Goal: Obtain resource: Obtain resource

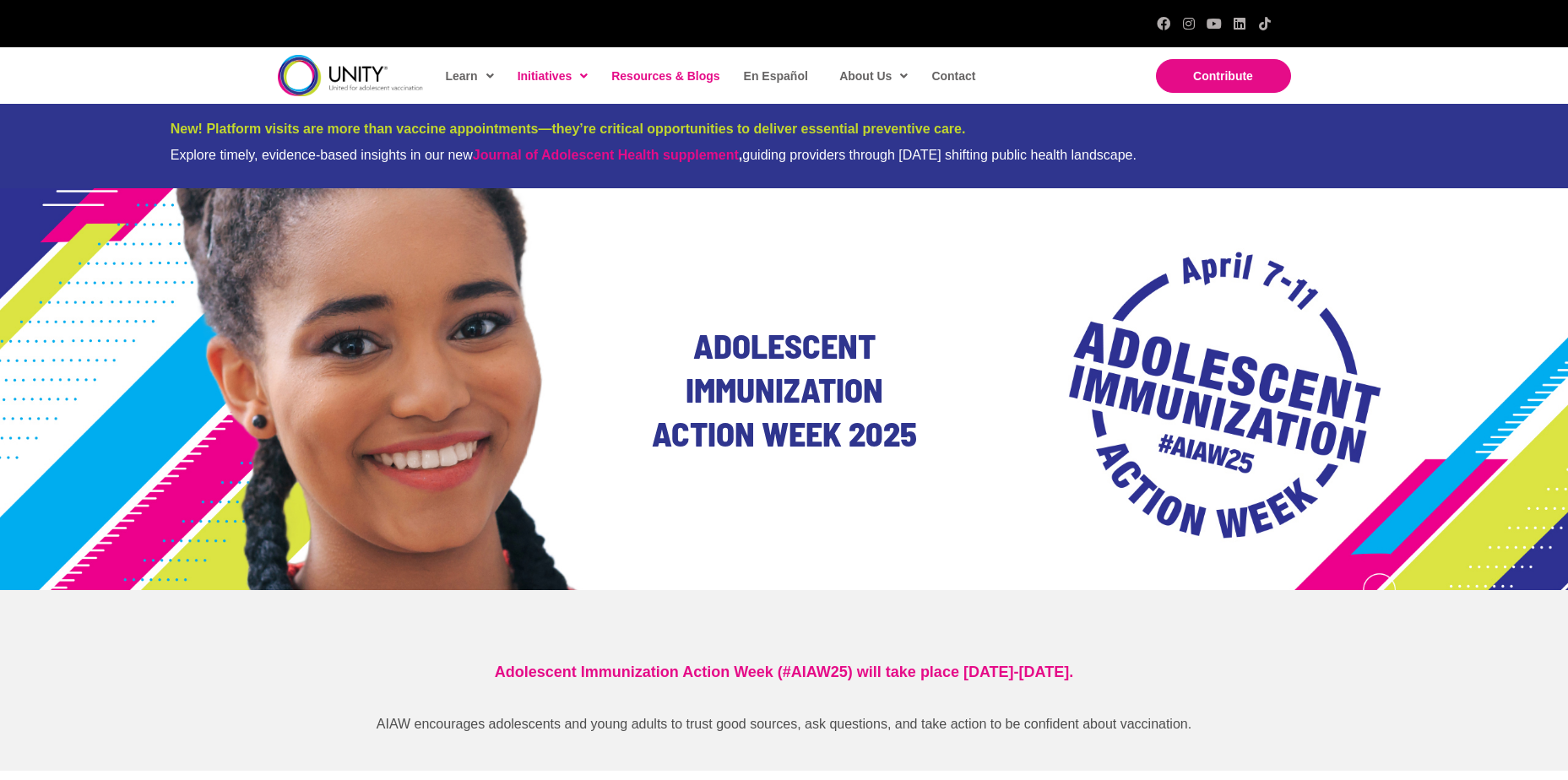
click at [648, 76] on span "Resources & Blogs" at bounding box center [665, 76] width 108 height 13
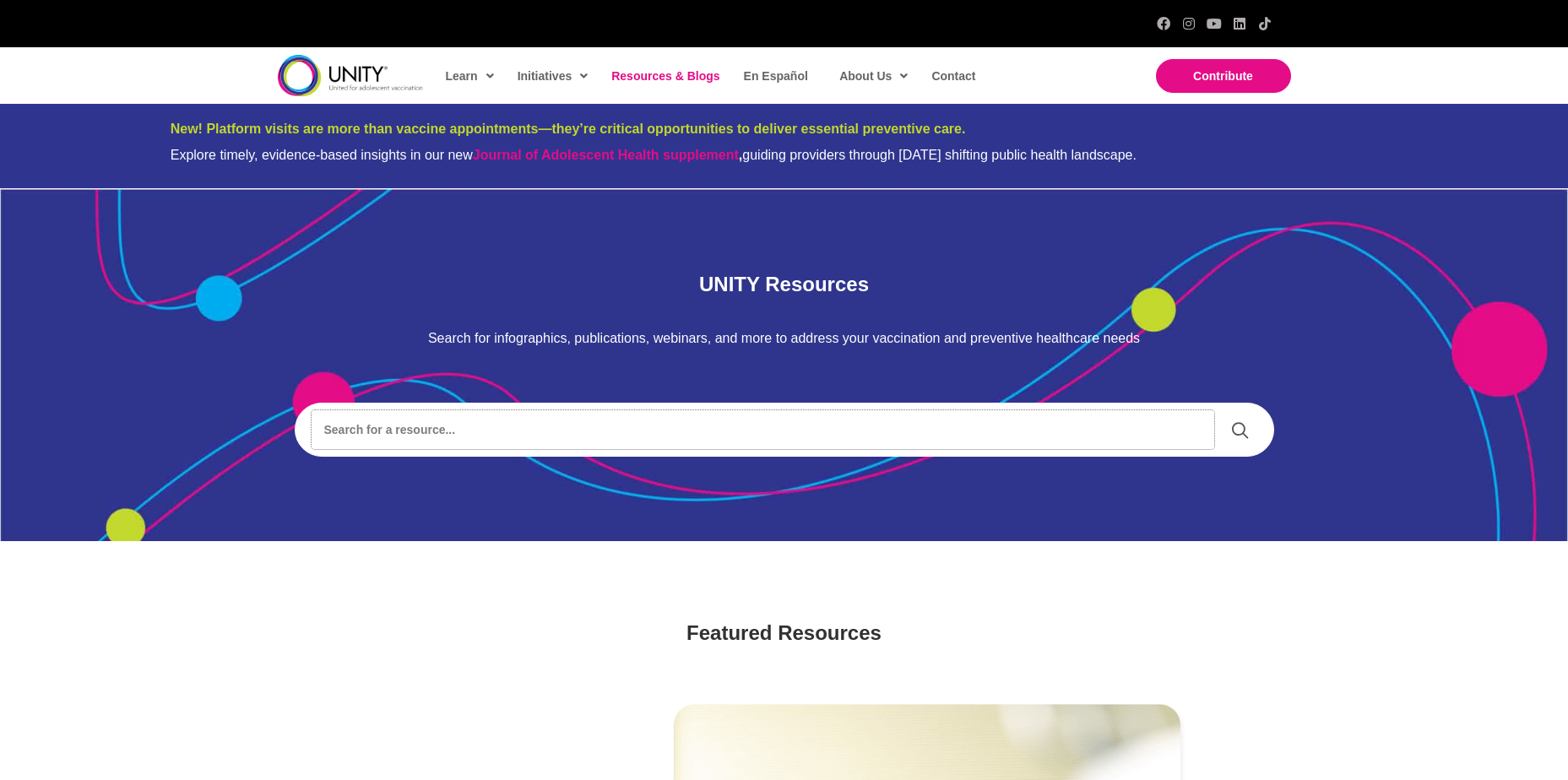
click at [360, 435] on input "Search input" at bounding box center [763, 430] width 903 height 39
type input "social media graphics"
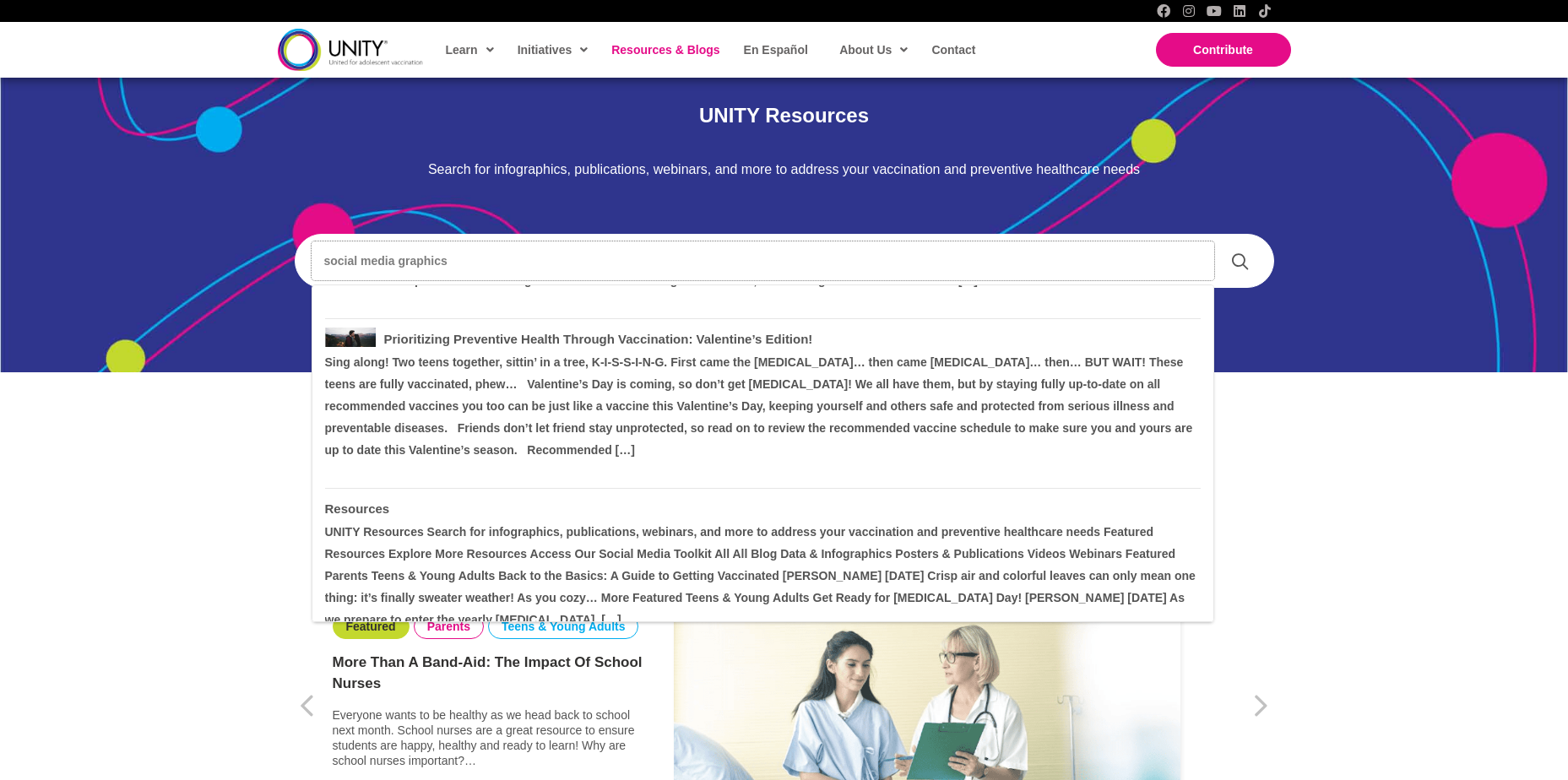
scroll to position [507, 0]
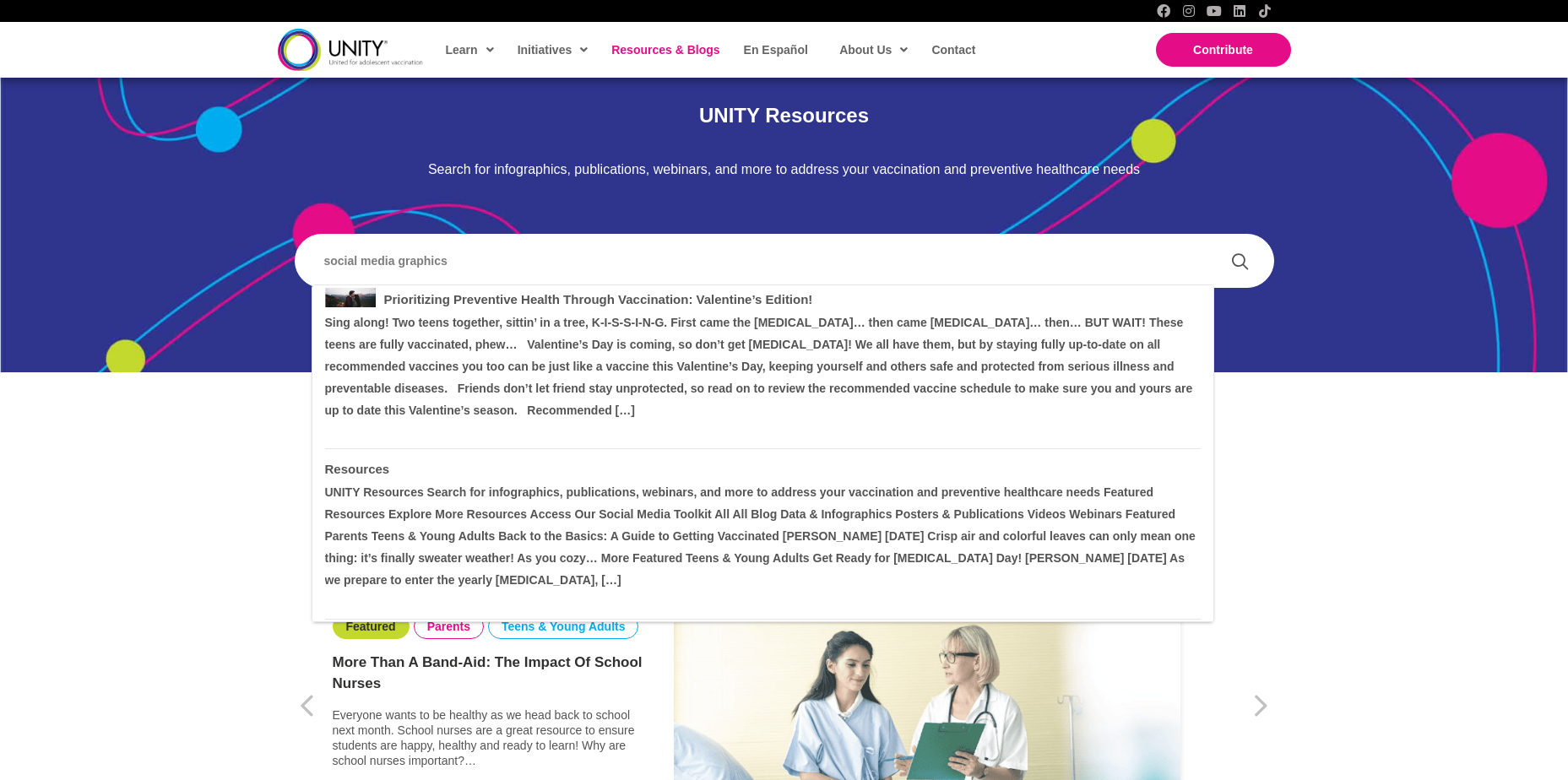
click at [362, 472] on link "Resources" at bounding box center [358, 469] width 65 height 14
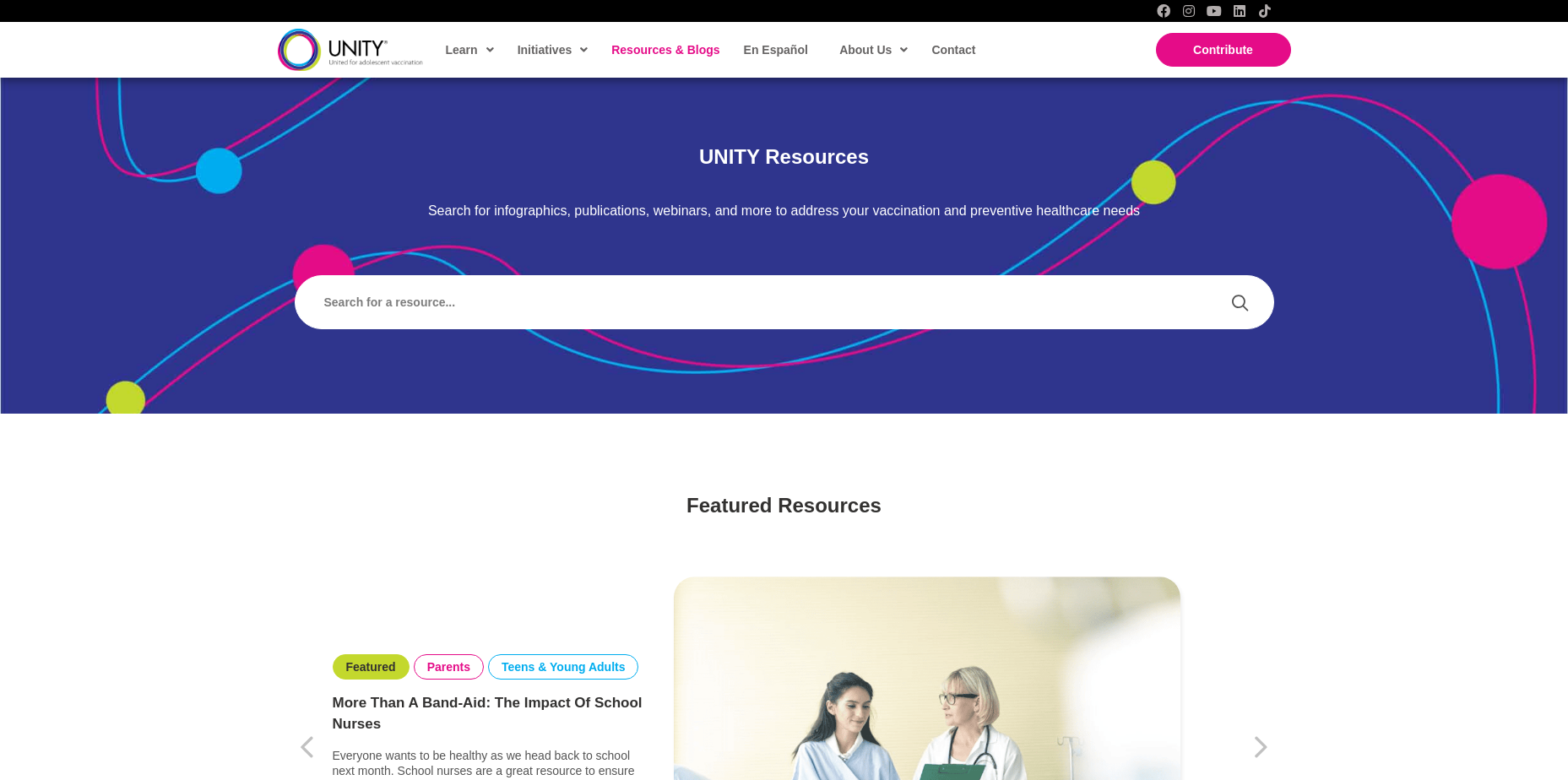
scroll to position [169, 0]
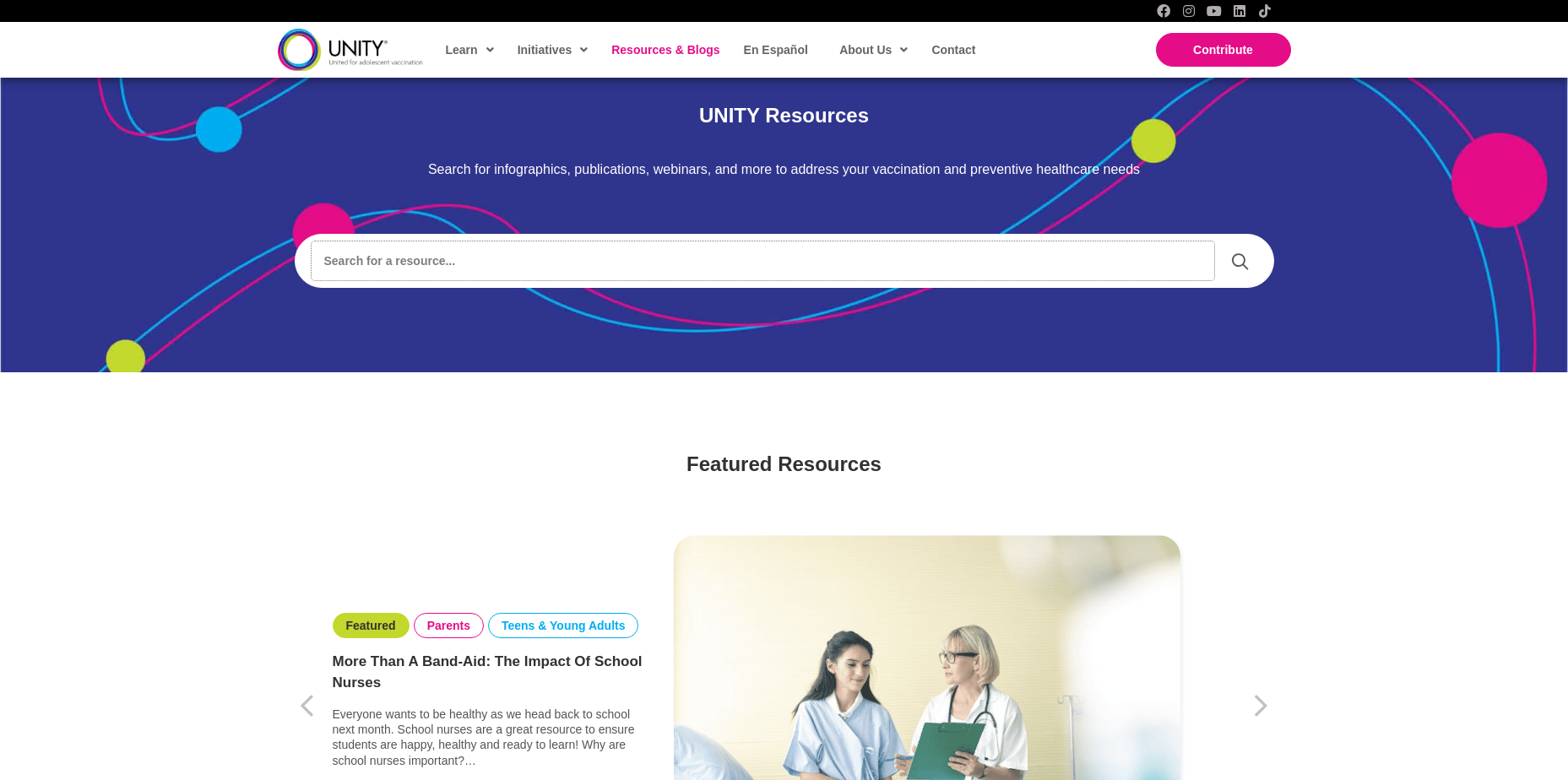
click at [450, 266] on input "Search input" at bounding box center [763, 261] width 903 height 39
type input "infographics"
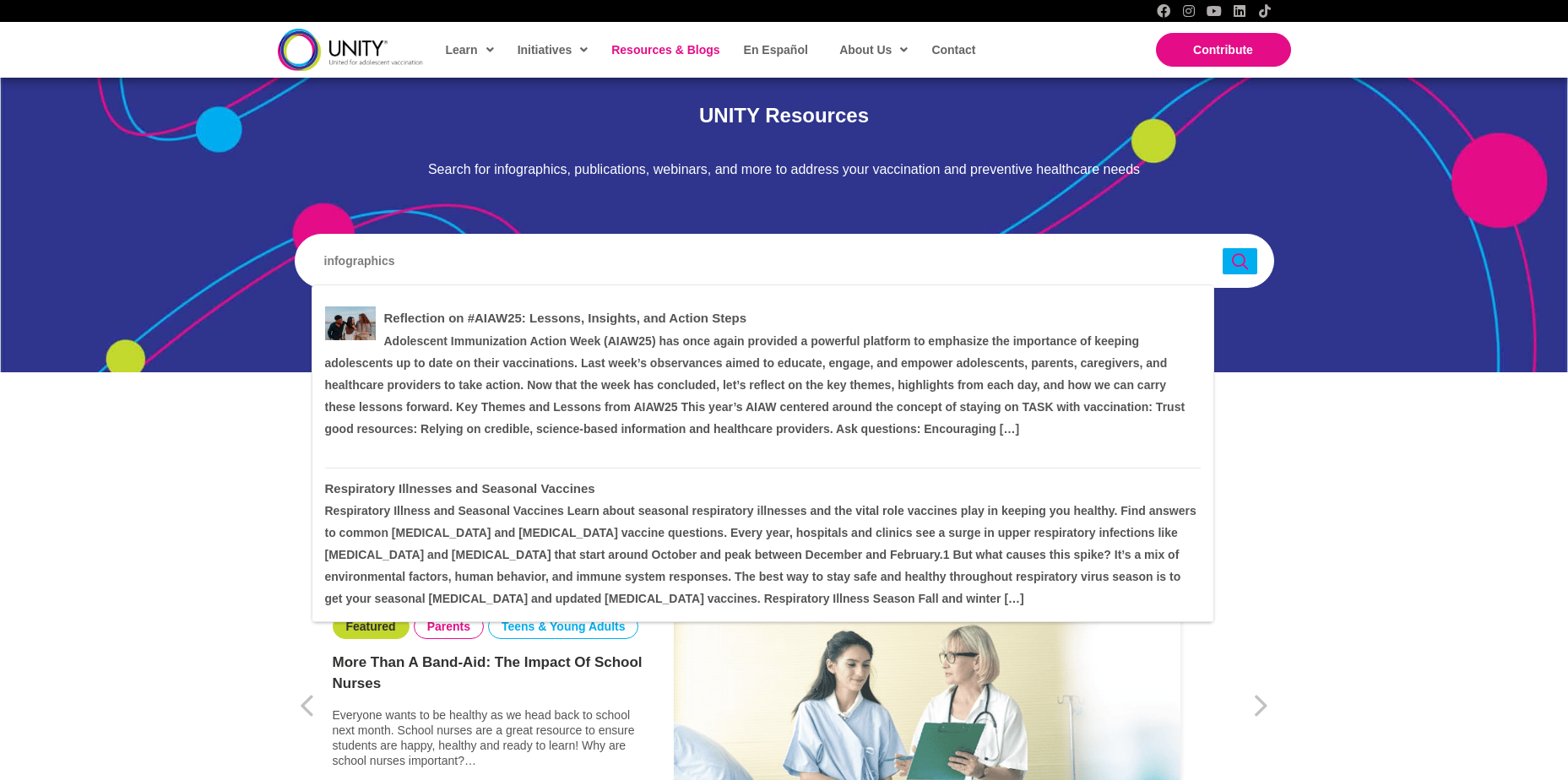
click at [1230, 264] on link at bounding box center [1240, 262] width 34 height 26
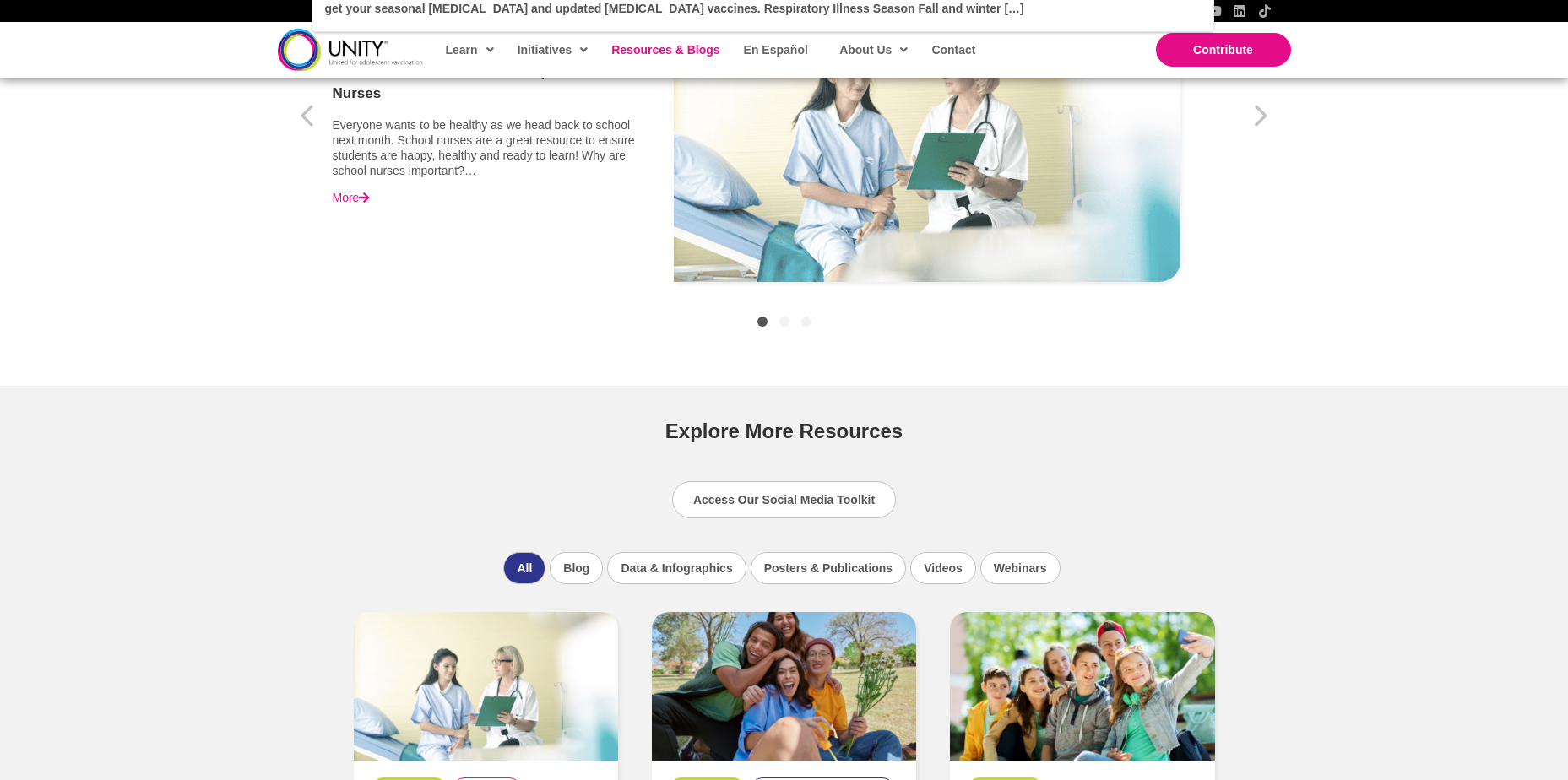
scroll to position [760, 0]
click at [847, 494] on span "Access Our Social Media Toolkit" at bounding box center [784, 499] width 182 height 13
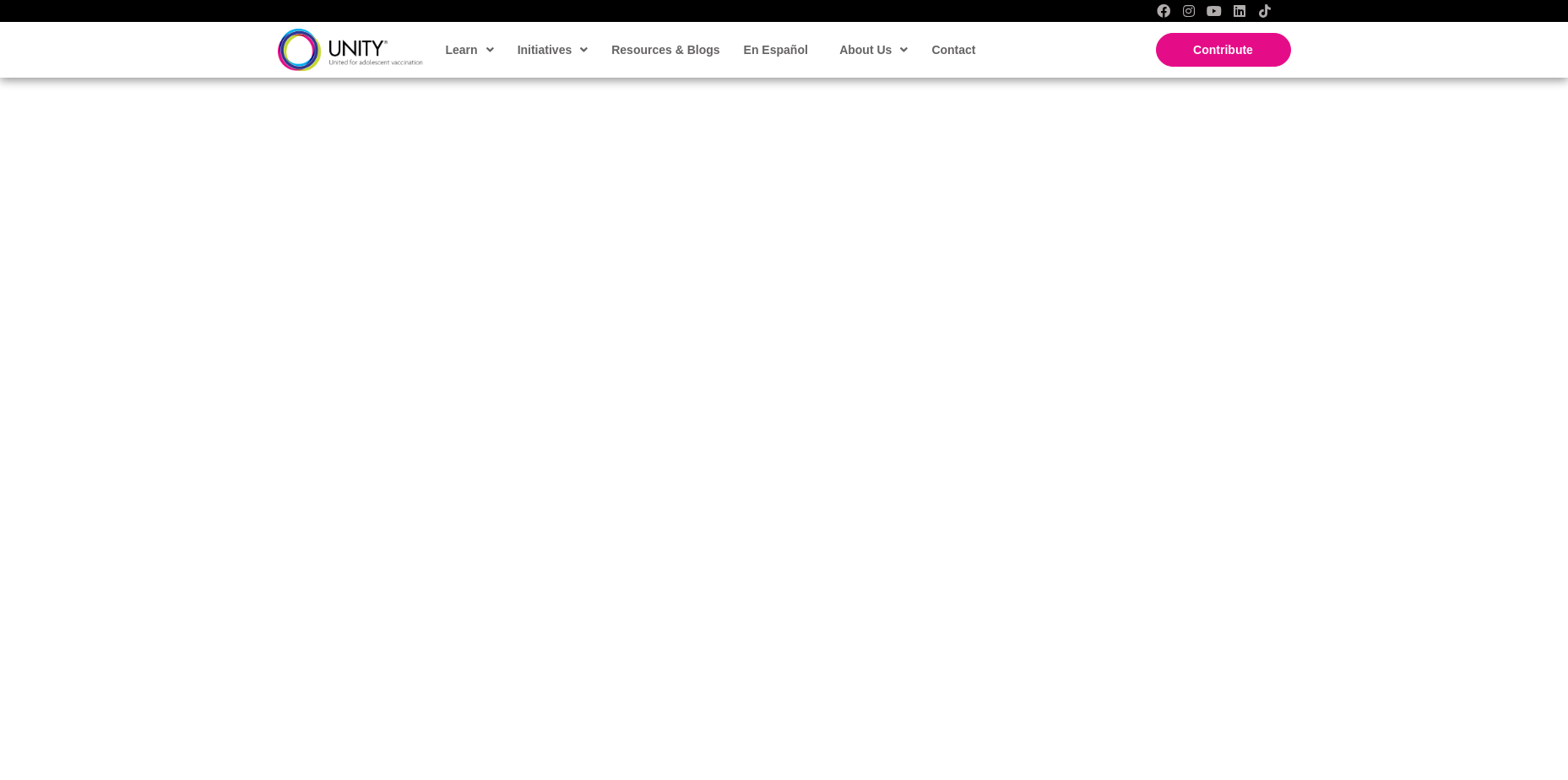
scroll to position [760, 0]
click at [1416, 253] on div "Unity Partner Social Media Toolkit Help us spread the word about adolescent vac…" at bounding box center [784, 310] width 1568 height 1765
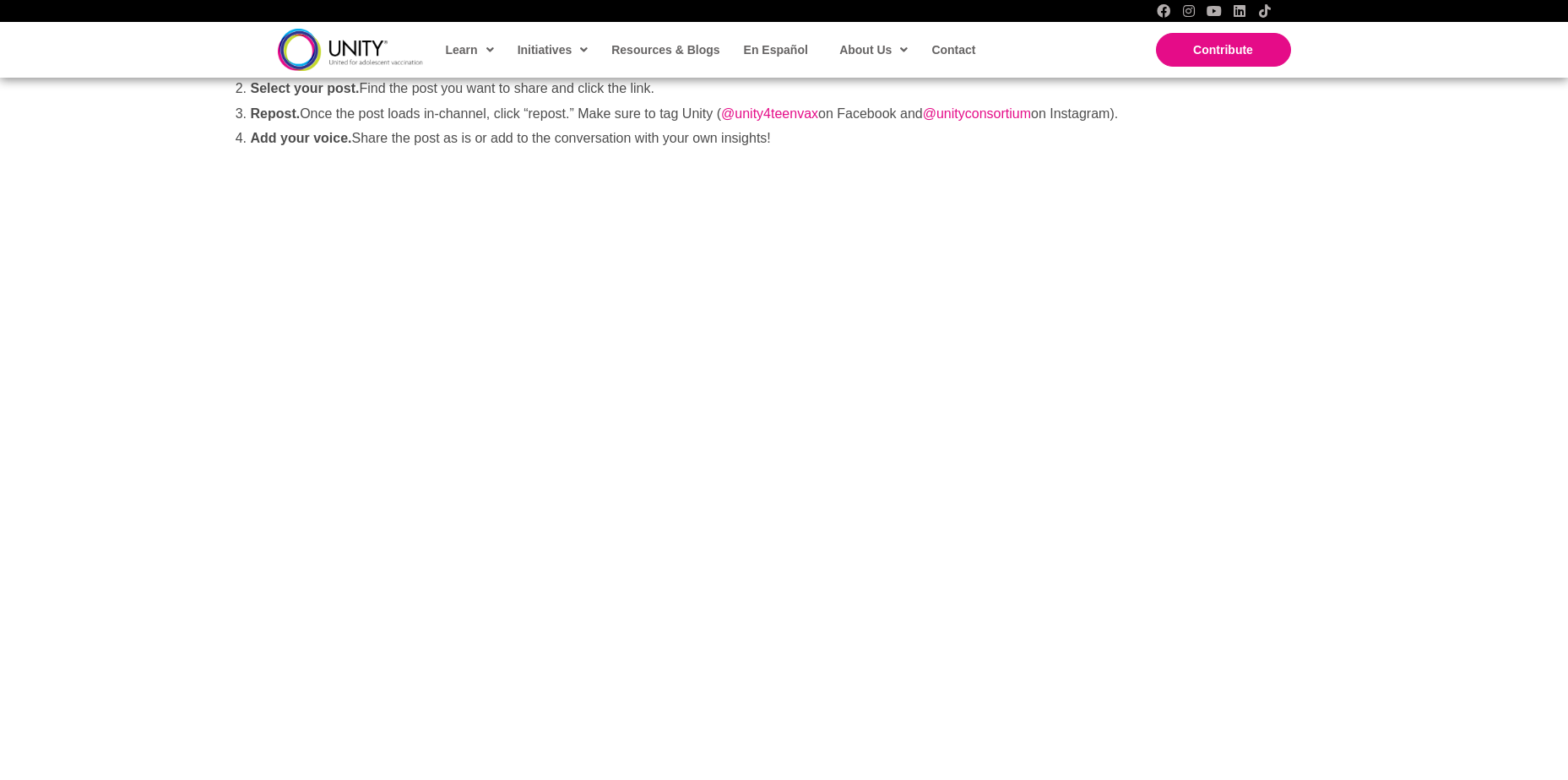
scroll to position [507, 0]
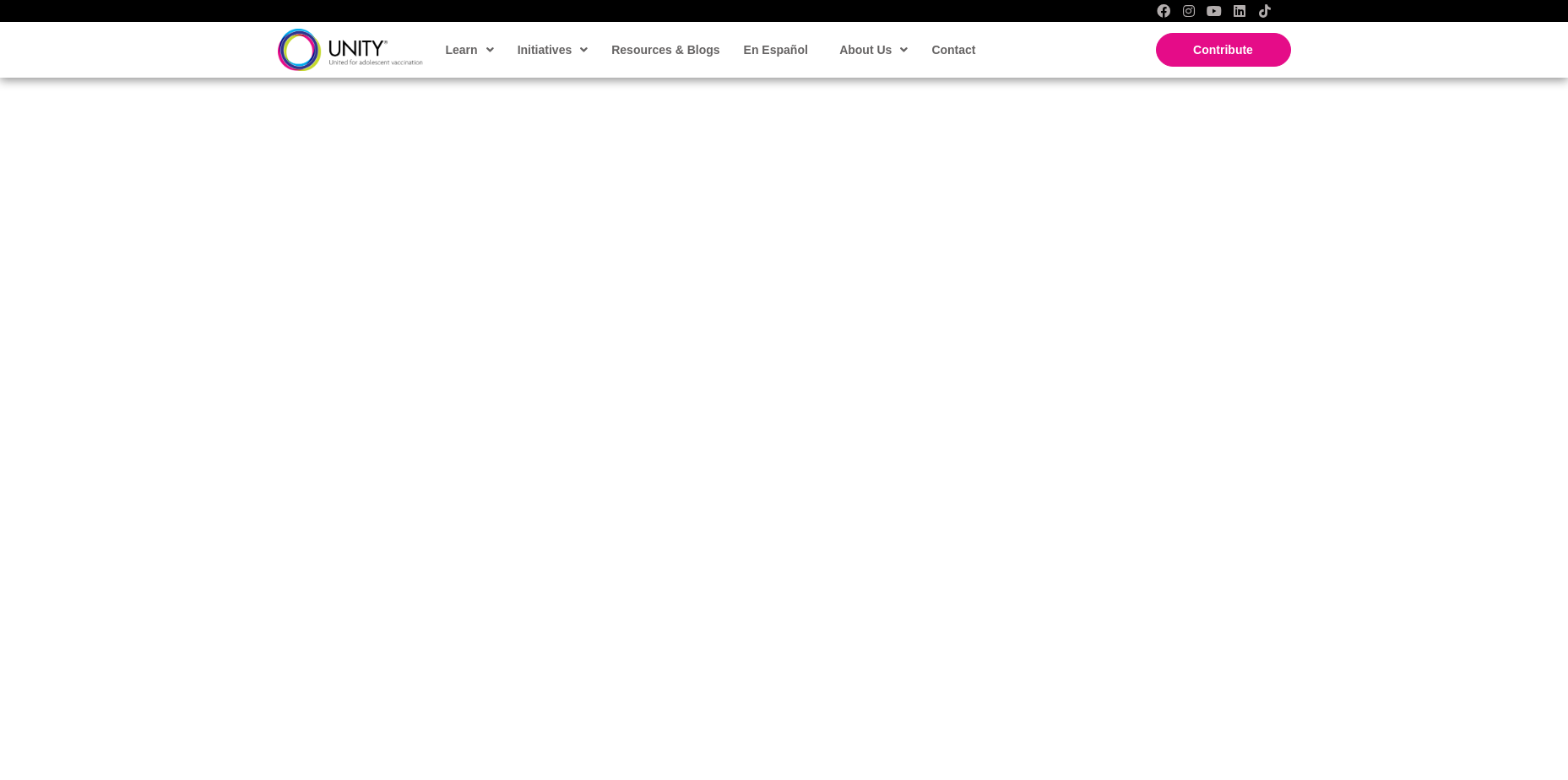
click at [169, 243] on div "Unity Partner Social Media Toolkit Help us spread the word about adolescent vac…" at bounding box center [784, 564] width 1568 height 1765
click at [187, 286] on div "Unity Partner Social Media Toolkit Help us spread the word about adolescent vac…" at bounding box center [784, 564] width 1568 height 1765
click at [115, 397] on div "Unity Partner Social Media Toolkit Help us spread the word about adolescent vac…" at bounding box center [784, 564] width 1568 height 1765
click at [1016, 130] on div at bounding box center [784, 775] width 1183 height 1309
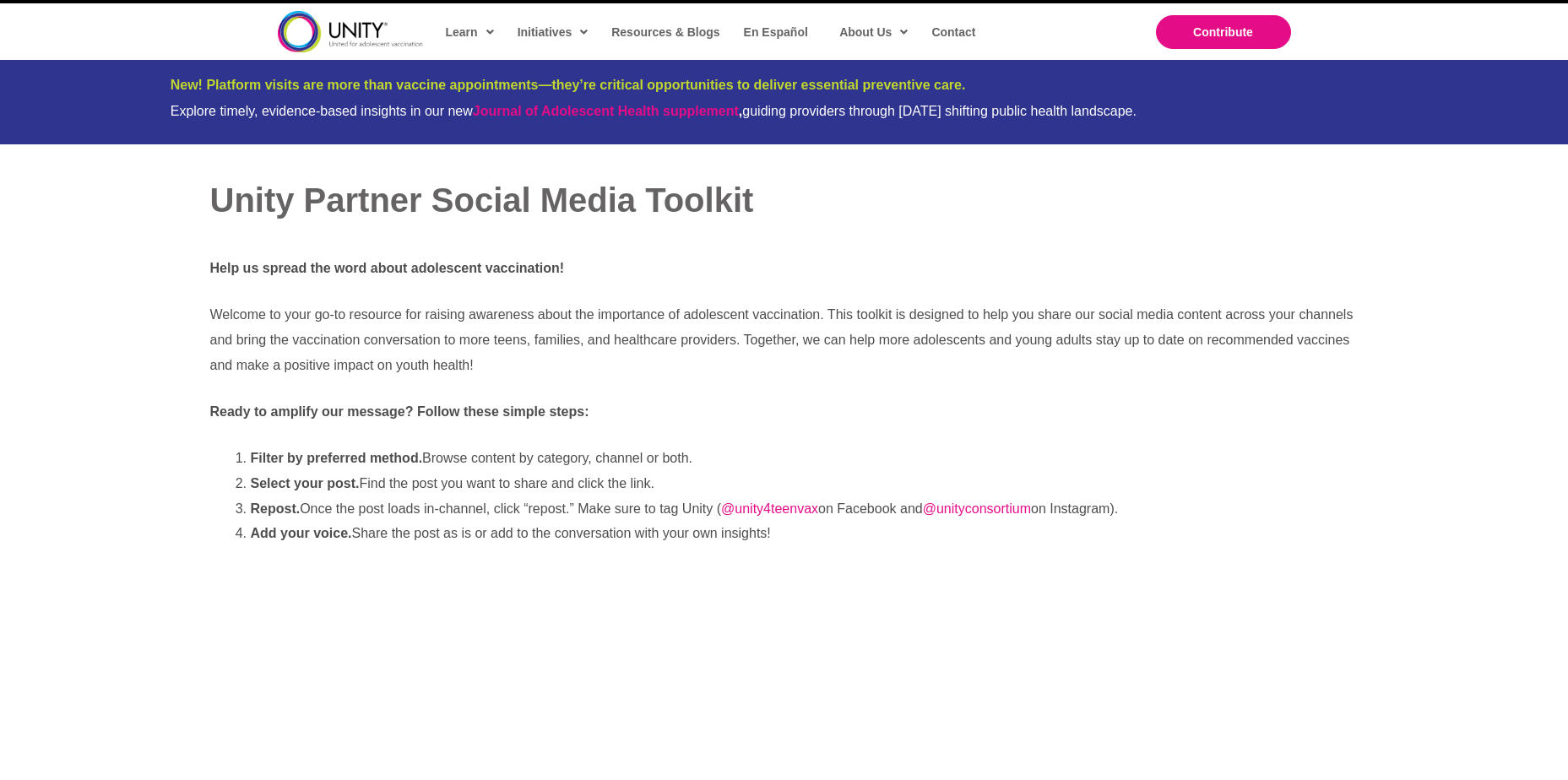
scroll to position [0, 0]
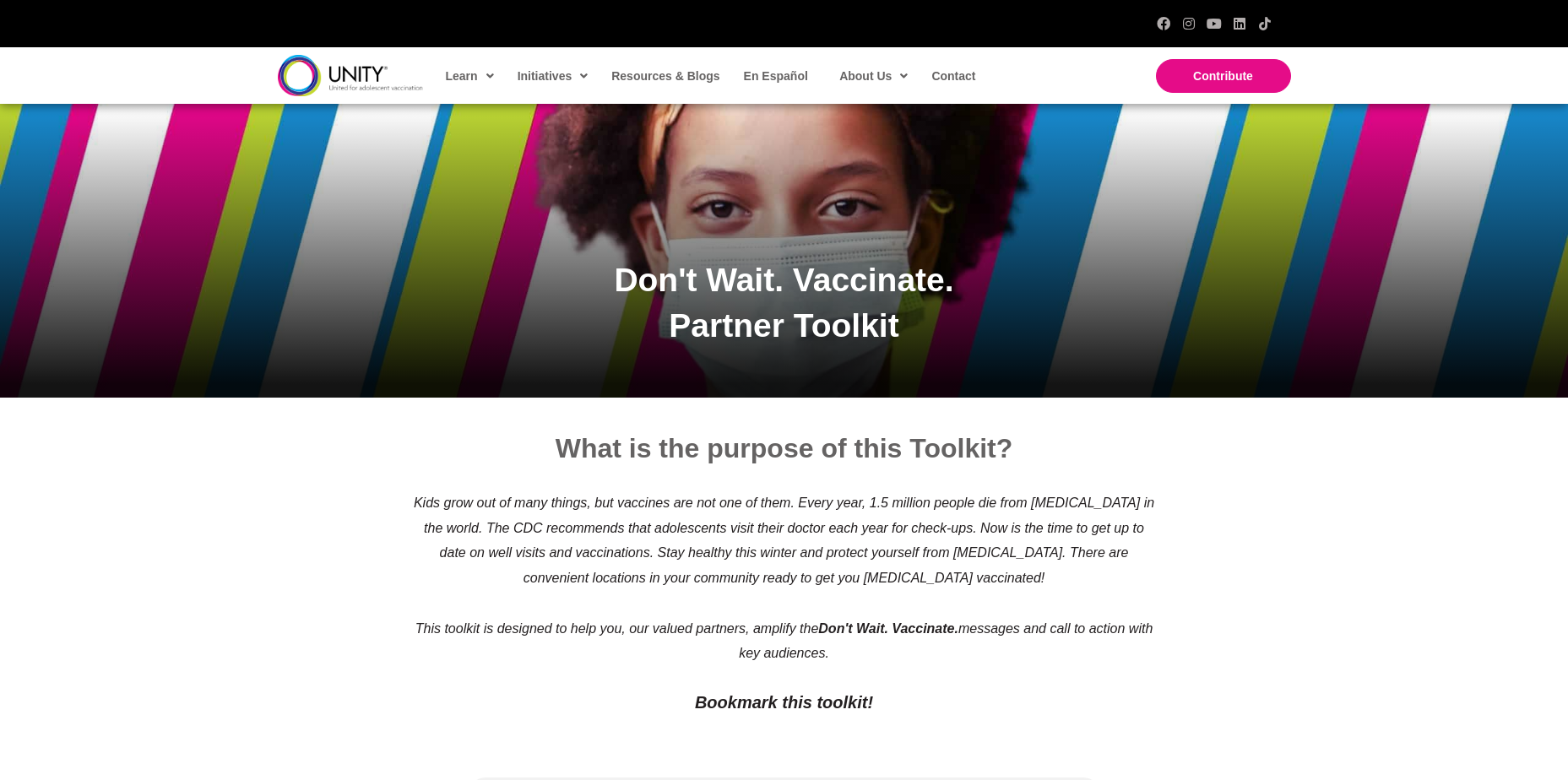
scroll to position [85, 0]
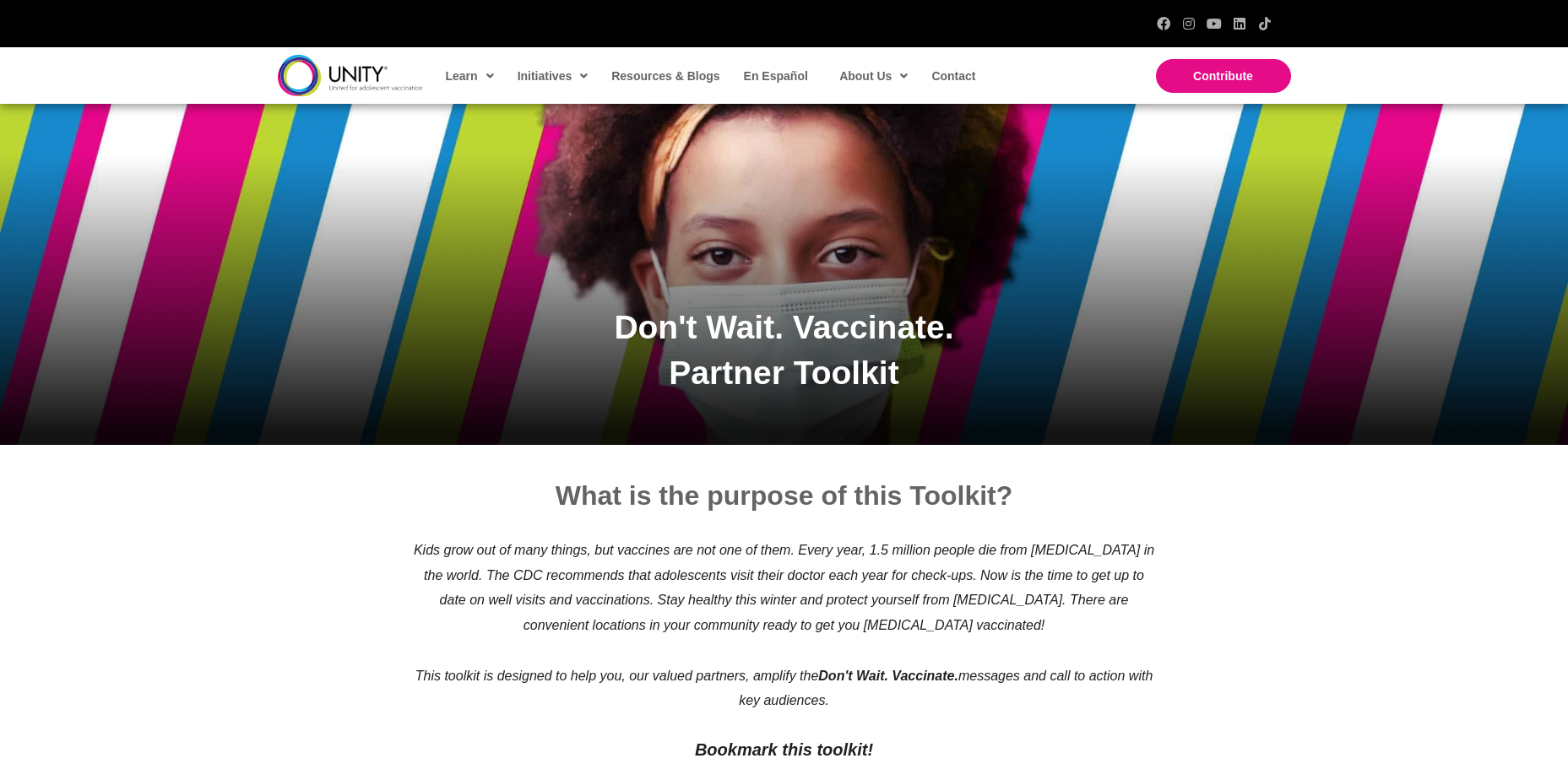
click at [354, 548] on div "What is the purpose of this Toolkit? Kids grow out of many things, but vaccines…" at bounding box center [784, 628] width 1568 height 366
